Goal: Task Accomplishment & Management: Use online tool/utility

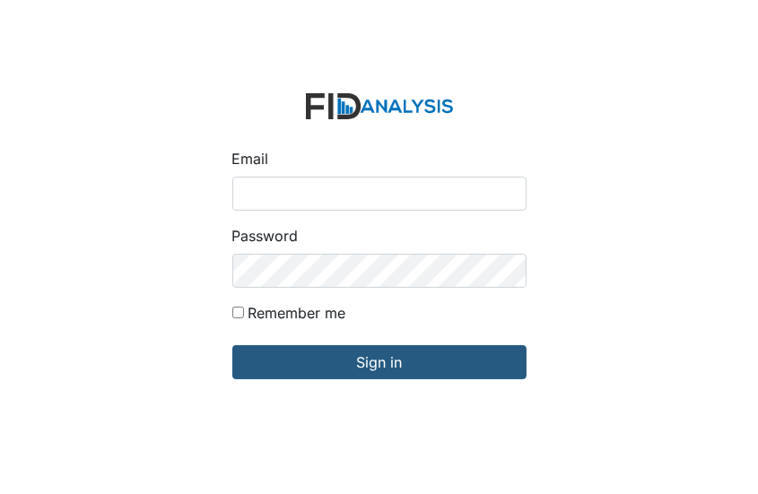
click at [241, 198] on input "Email" at bounding box center [379, 194] width 294 height 34
type input "[EMAIL_ADDRESS][DOMAIN_NAME]"
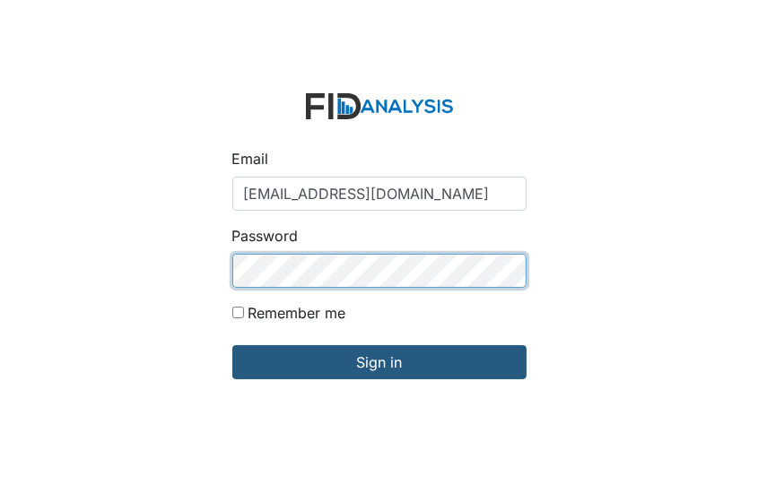
click at [232, 345] on input "Sign in" at bounding box center [379, 362] width 294 height 34
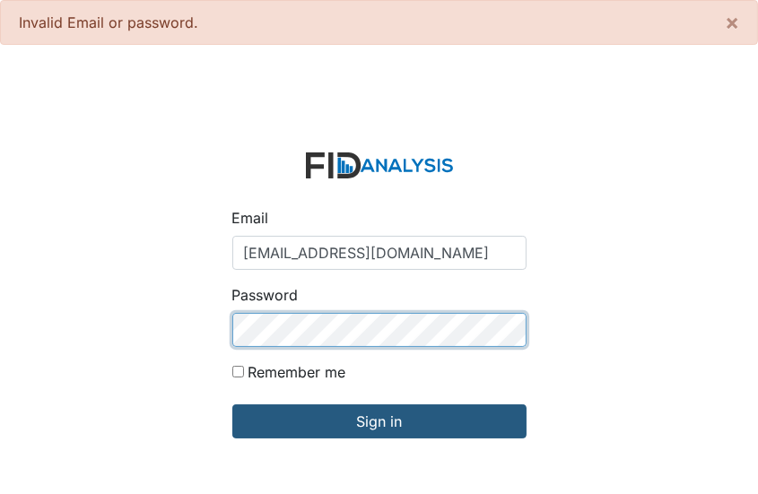
click at [232, 405] on input "Sign in" at bounding box center [379, 422] width 294 height 34
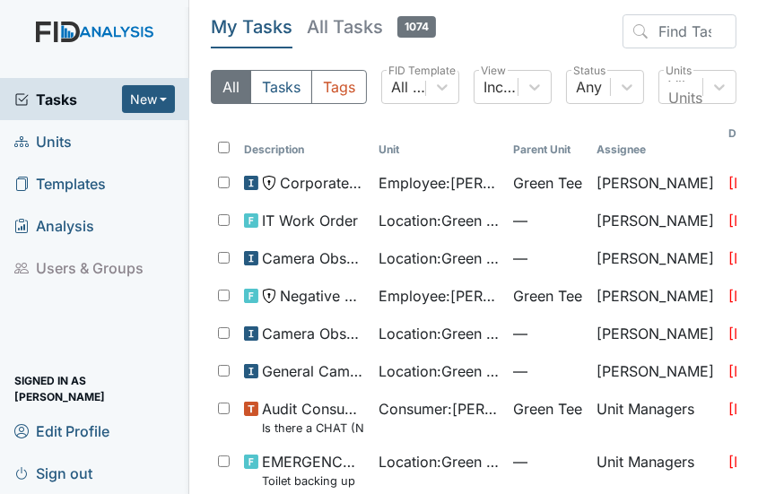
click at [125, 143] on link "Units" at bounding box center [94, 141] width 189 height 42
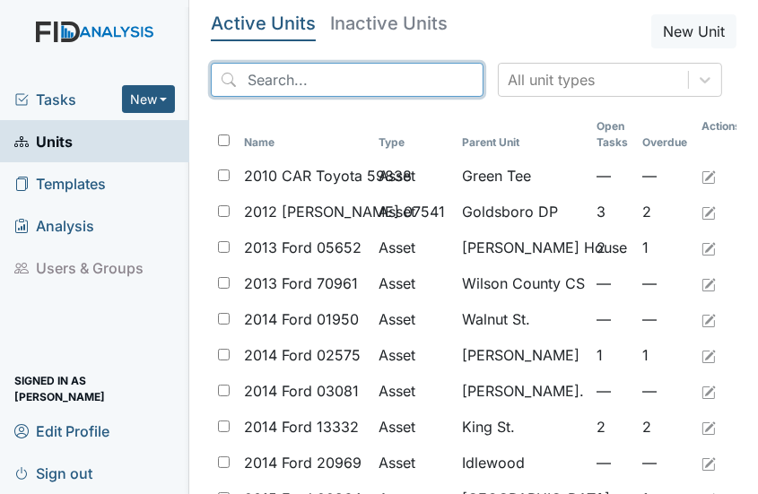
click at [251, 76] on input "search" at bounding box center [347, 80] width 273 height 34
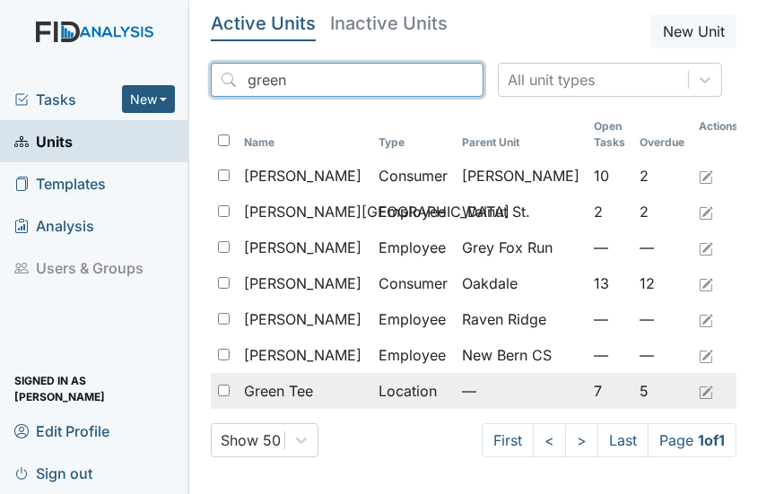
type input "green"
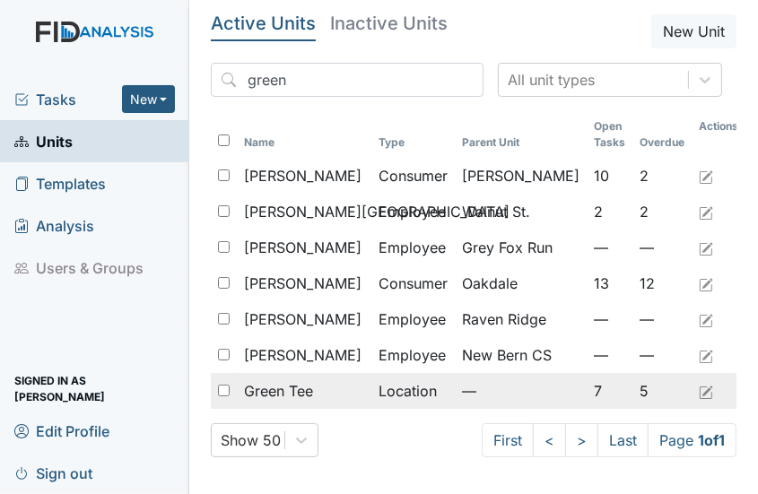
click at [223, 388] on input "checkbox" at bounding box center [224, 391] width 12 height 12
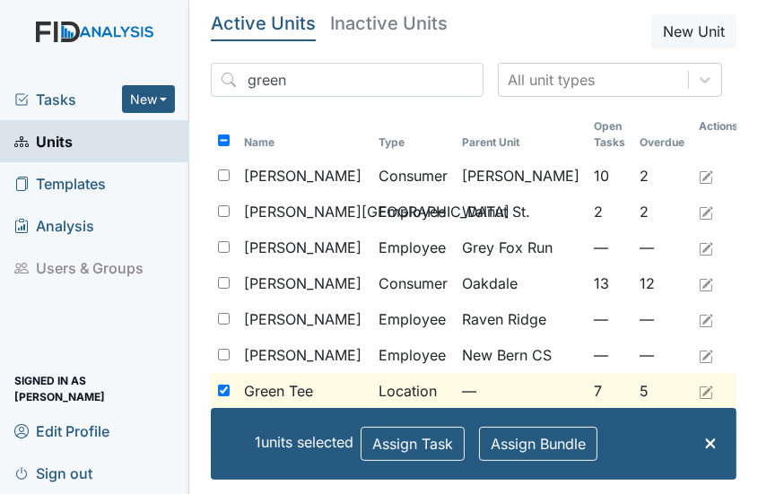
click at [205, 384] on main "Active Units Inactive Units New Unit green All unit types Name Type Parent Unit…" at bounding box center [473, 247] width 569 height 494
click at [232, 388] on div at bounding box center [224, 391] width 26 height 36
checkbox input "false"
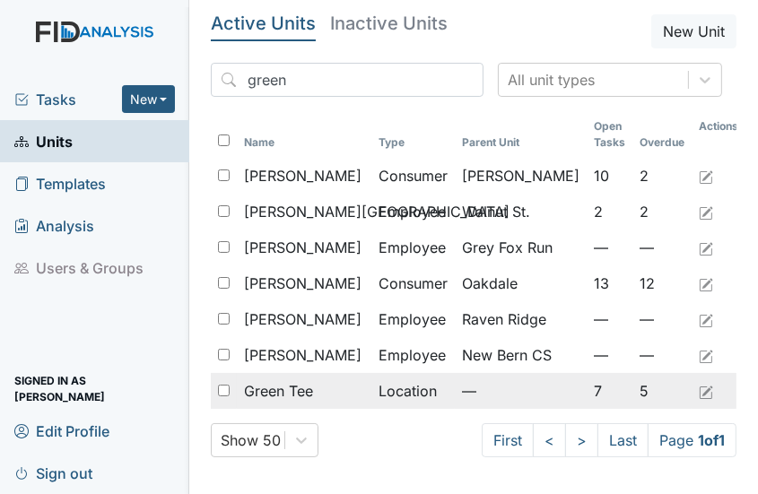
click at [277, 389] on span "Green Tee" at bounding box center [278, 391] width 69 height 22
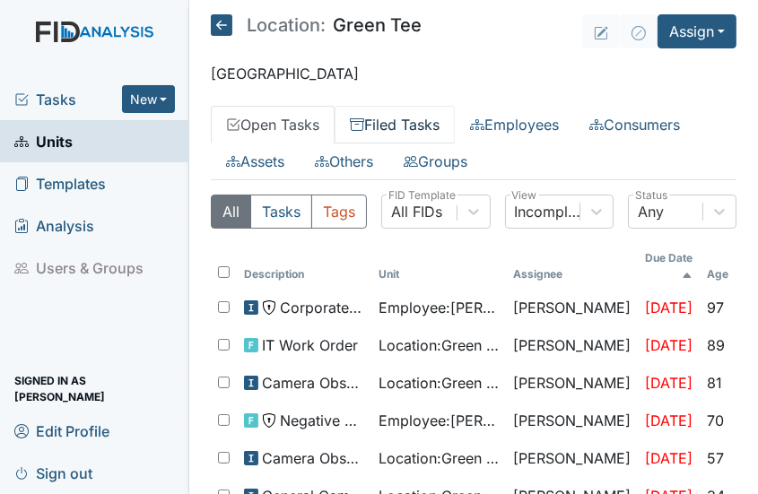
click at [381, 122] on link "Filed Tasks" at bounding box center [395, 125] width 120 height 38
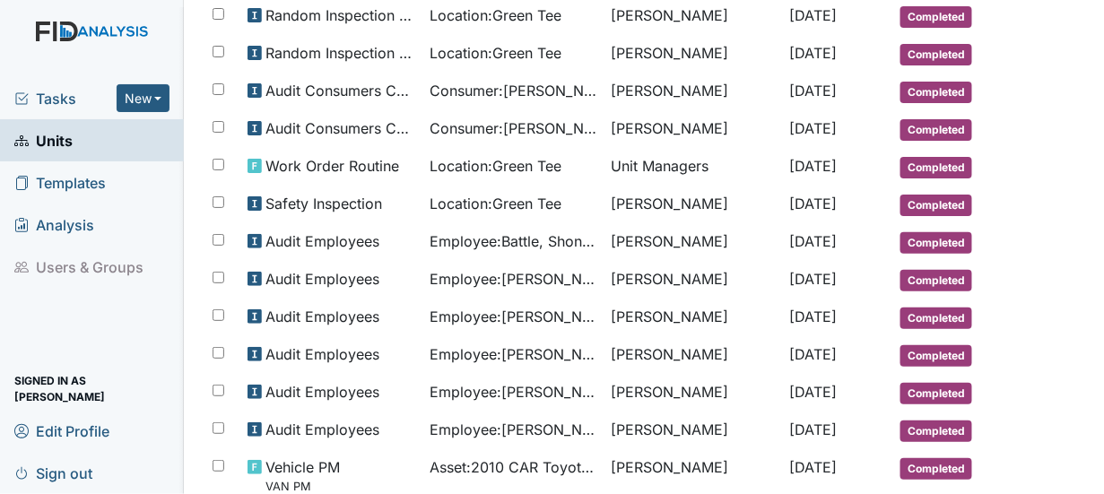
scroll to position [650, 0]
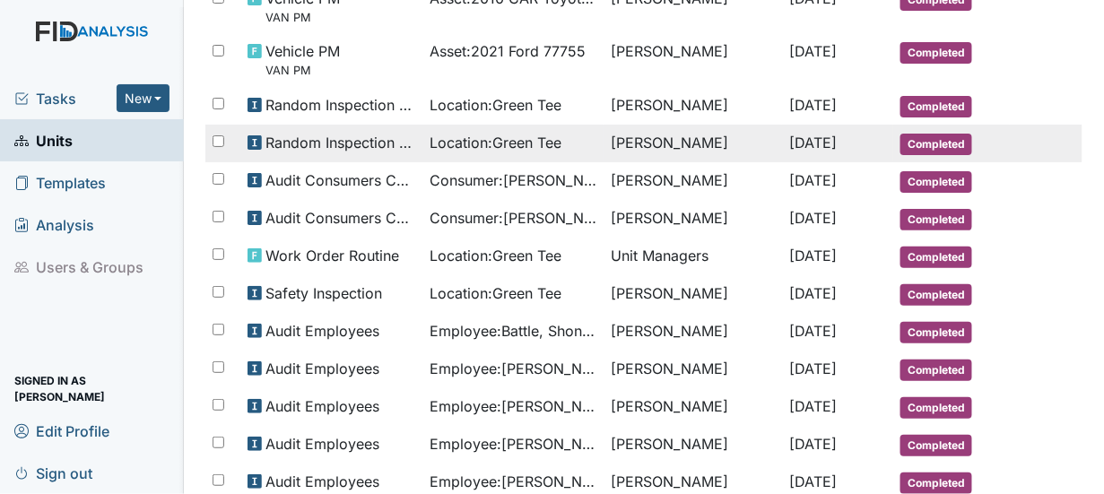
click at [523, 144] on span "Location : Green Tee" at bounding box center [496, 143] width 132 height 22
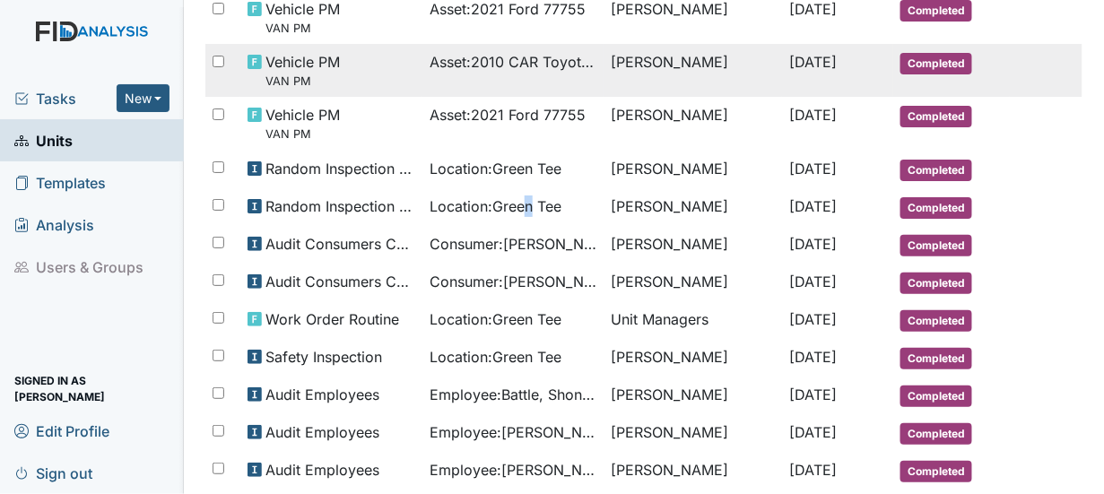
scroll to position [561, 0]
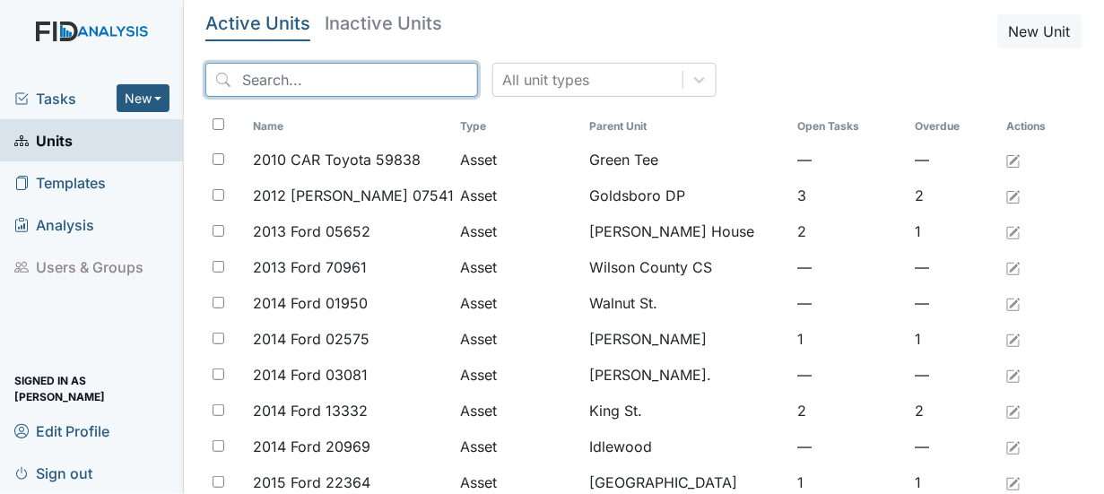
click at [248, 83] on input "search" at bounding box center [341, 80] width 273 height 34
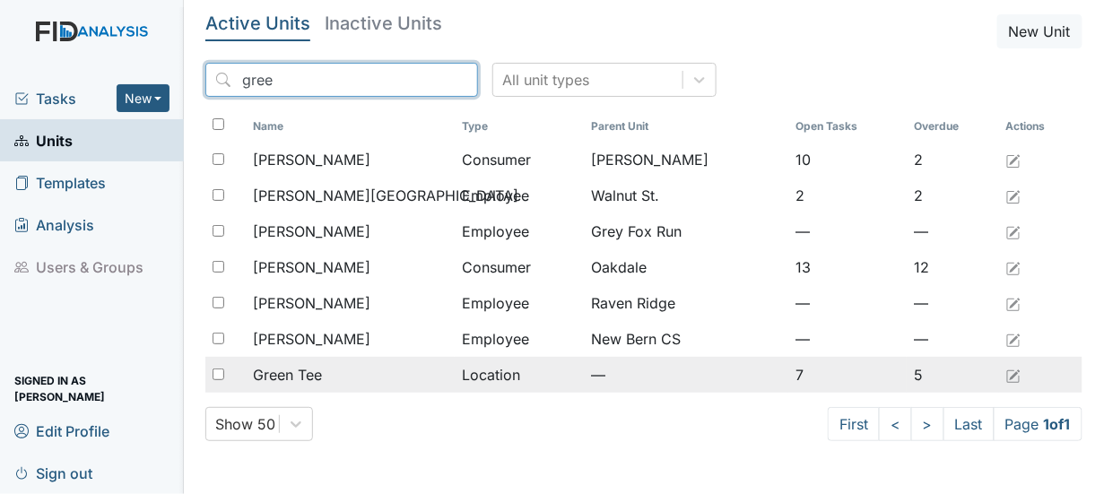
type input "gree"
click at [217, 373] on input "checkbox" at bounding box center [219, 375] width 12 height 12
checkbox input "true"
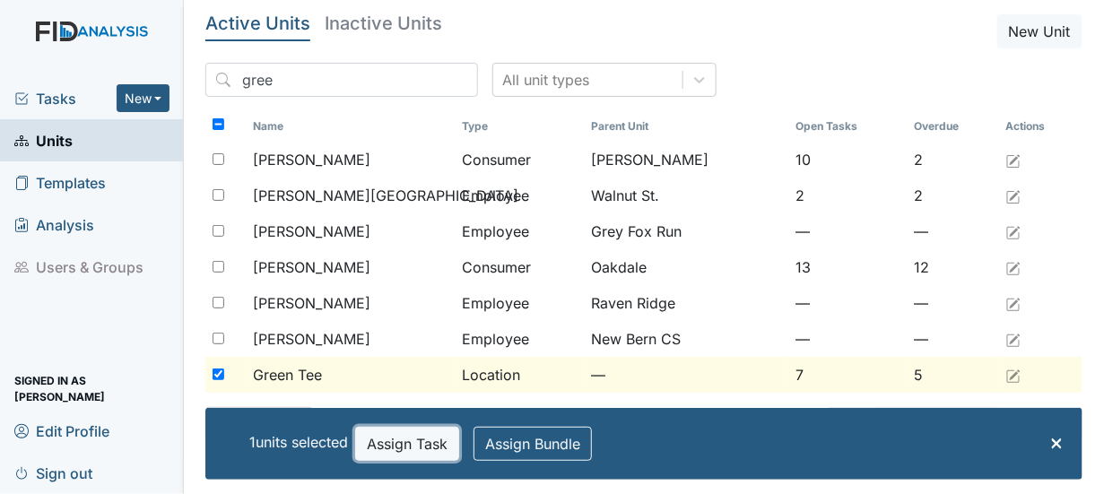
click at [423, 442] on button "Assign Task" at bounding box center [407, 444] width 104 height 34
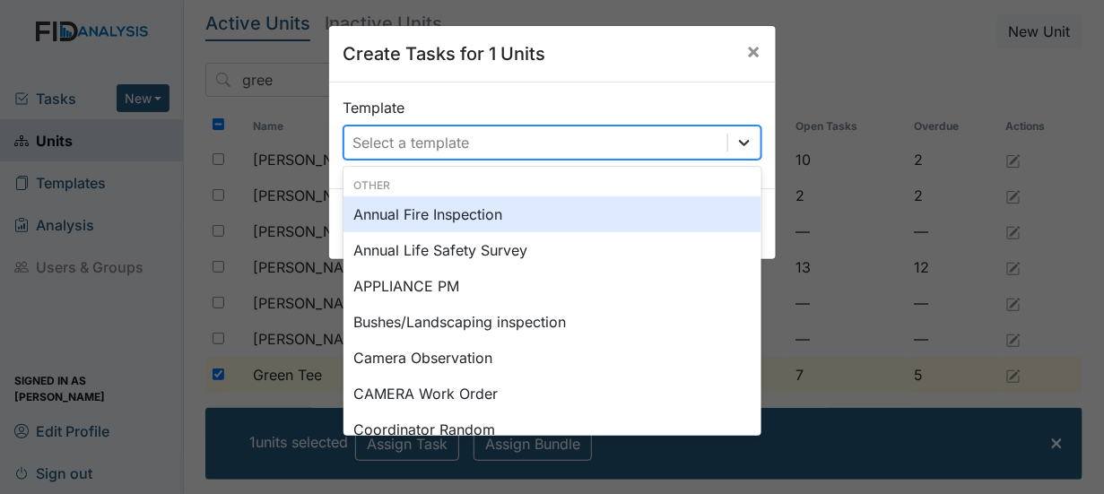
click at [739, 144] on icon at bounding box center [744, 143] width 11 height 6
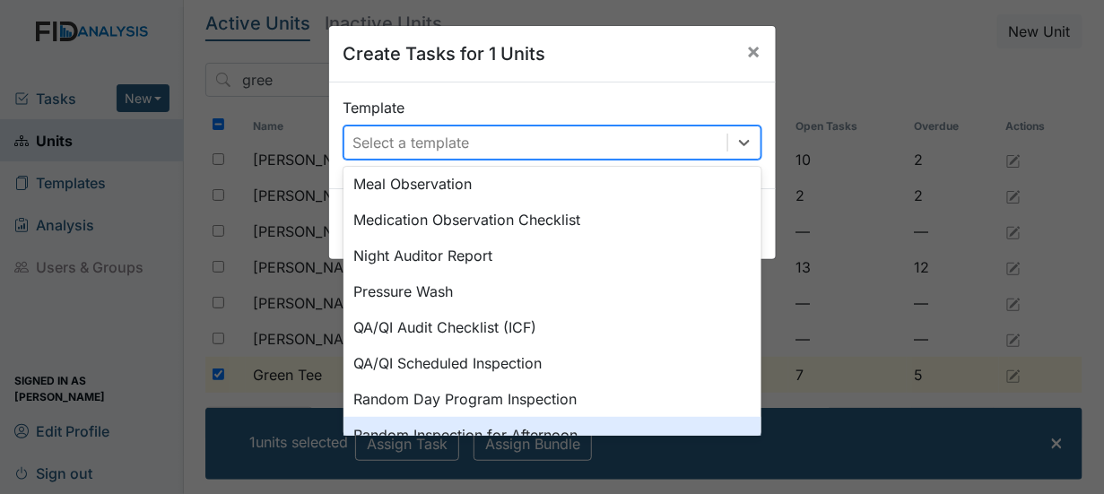
scroll to position [533, 0]
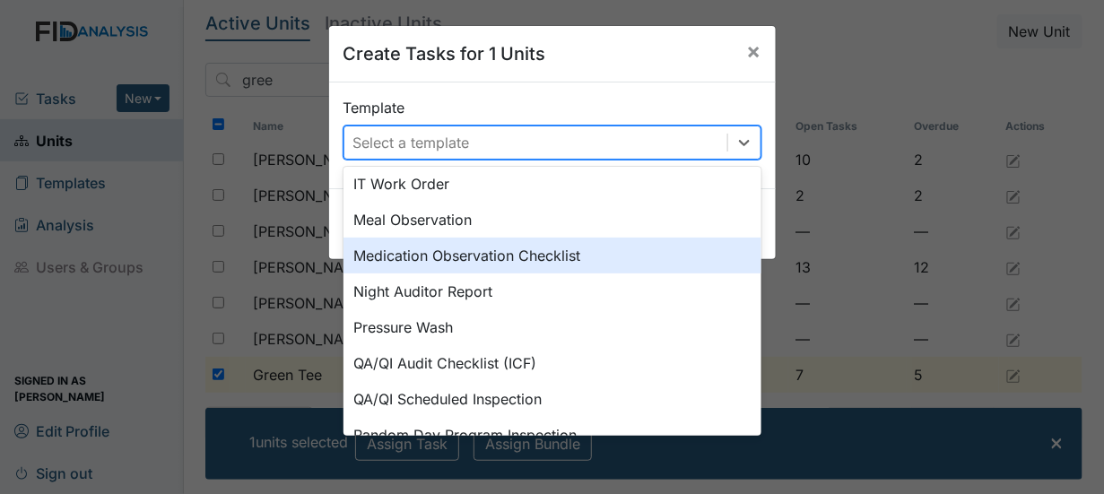
click at [523, 257] on div "Medication Observation Checklist" at bounding box center [553, 256] width 418 height 36
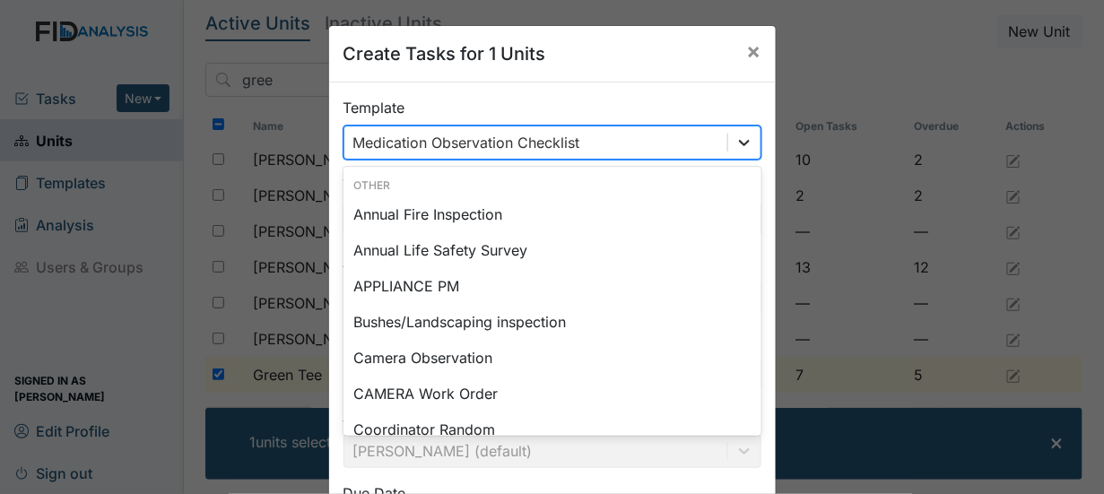
click at [736, 146] on icon at bounding box center [745, 143] width 18 height 18
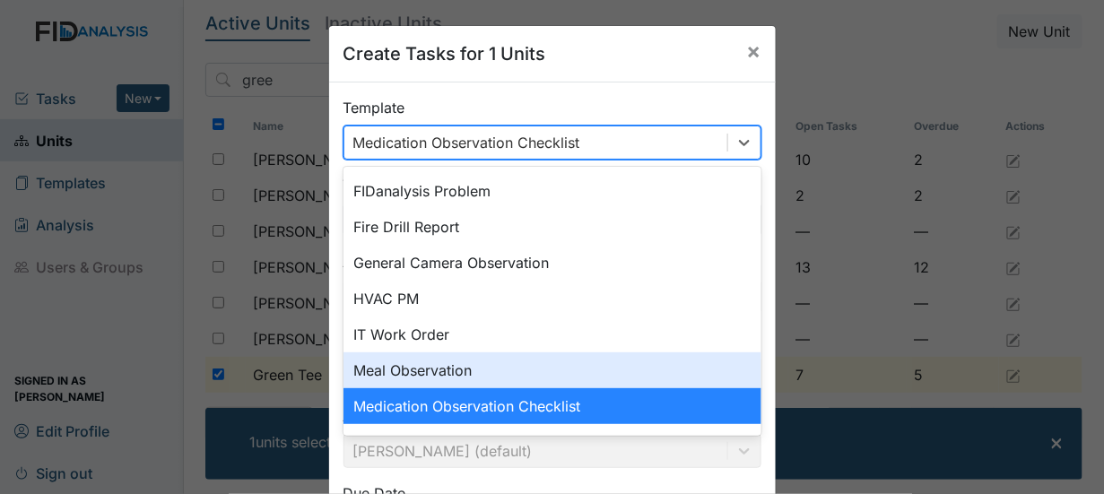
click at [422, 368] on div "Meal Observation" at bounding box center [553, 371] width 418 height 36
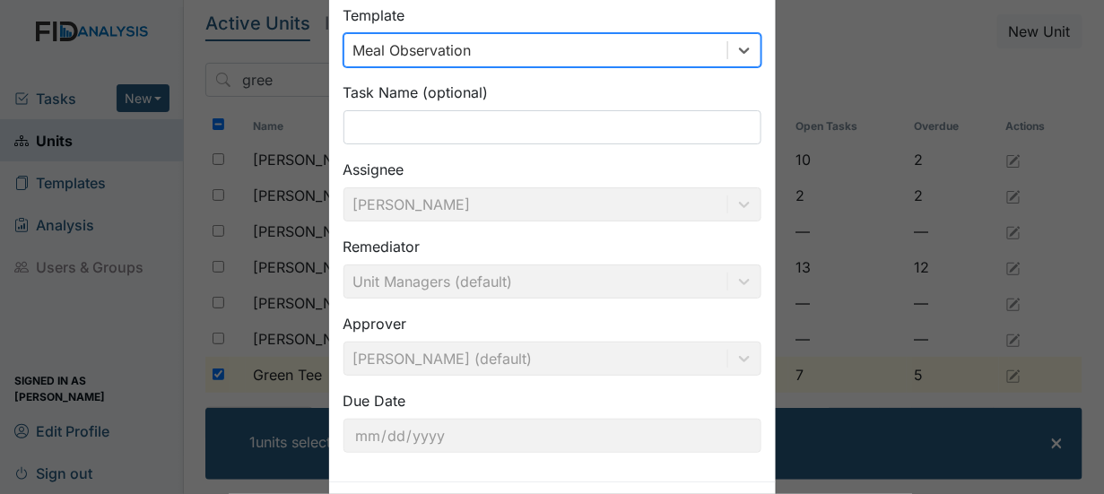
scroll to position [174, 0]
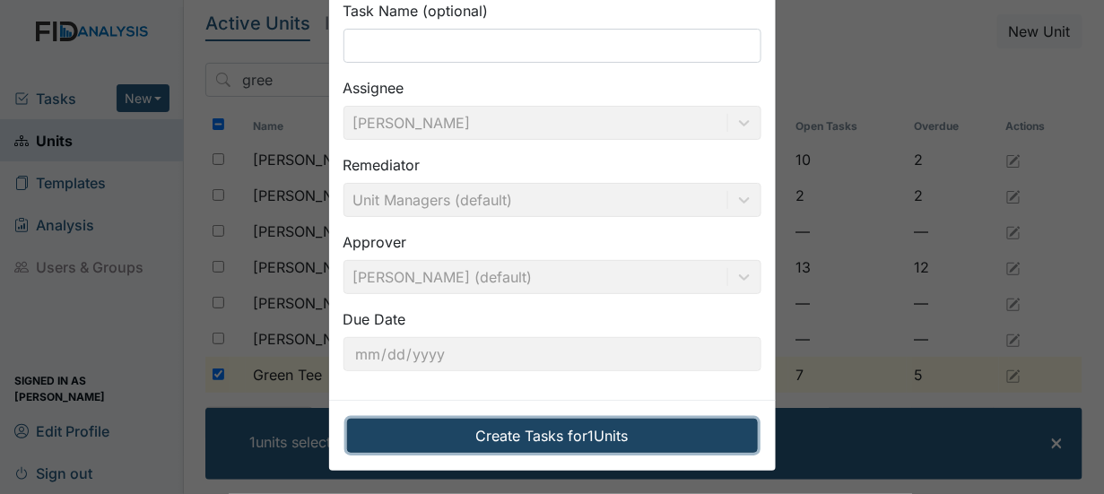
click at [523, 429] on button "Create Tasks for 1 Units" at bounding box center [552, 436] width 411 height 34
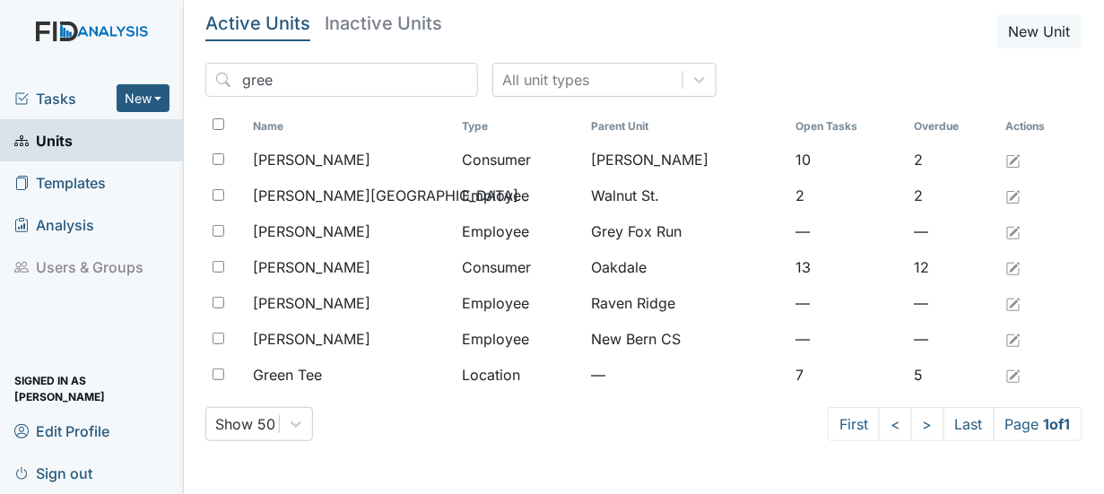
click at [69, 93] on span "Tasks" at bounding box center [65, 99] width 102 height 22
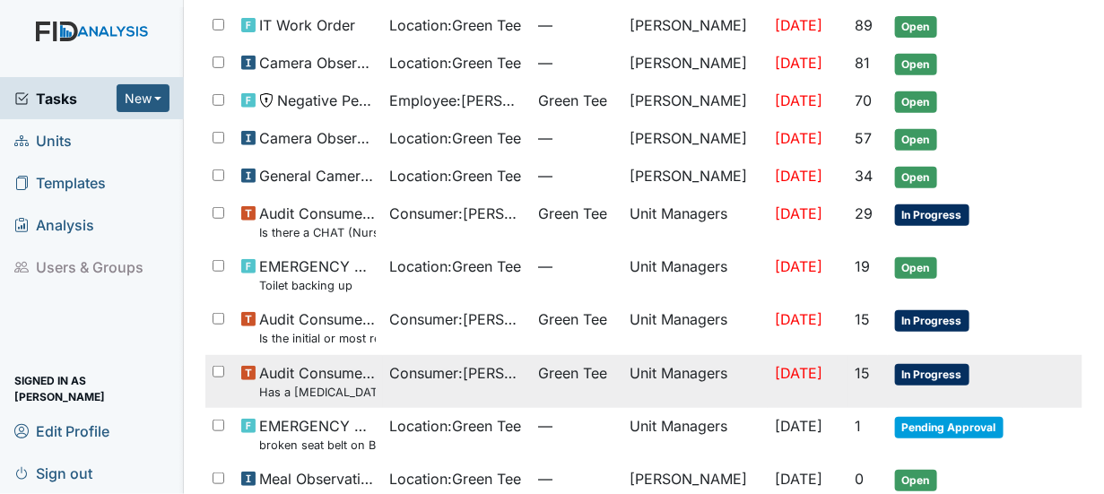
scroll to position [254, 0]
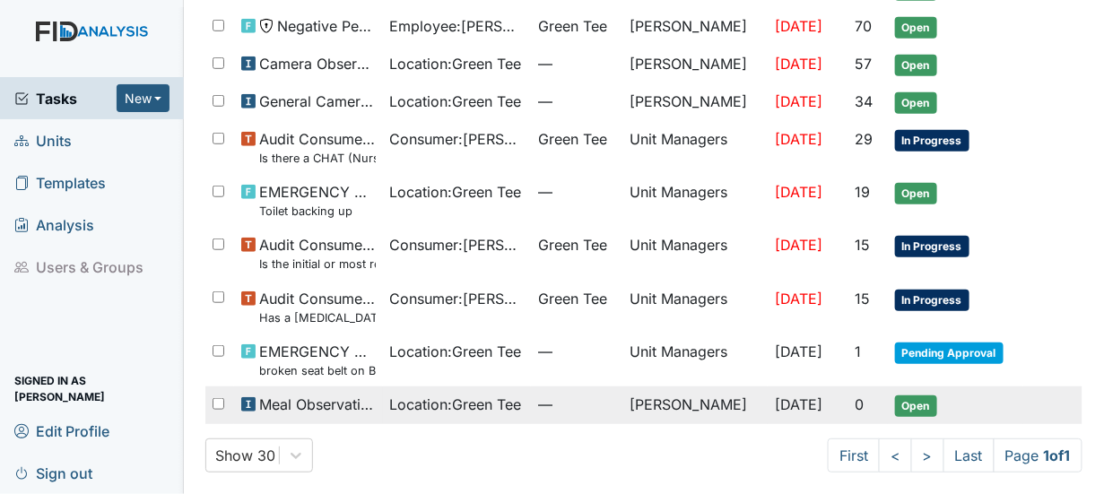
click at [901, 399] on span "Open" at bounding box center [916, 407] width 42 height 22
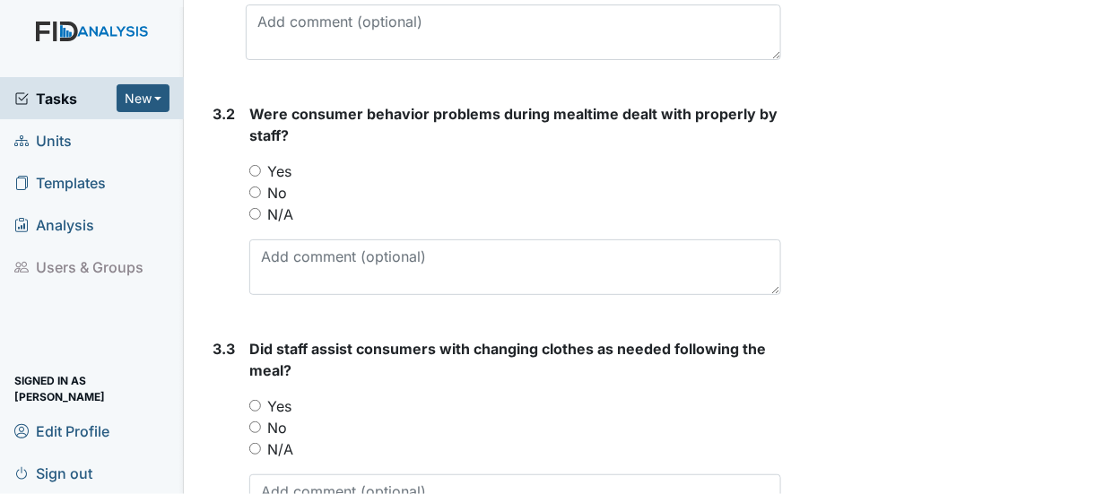
scroll to position [5687, 0]
